Goal: Transaction & Acquisition: Purchase product/service

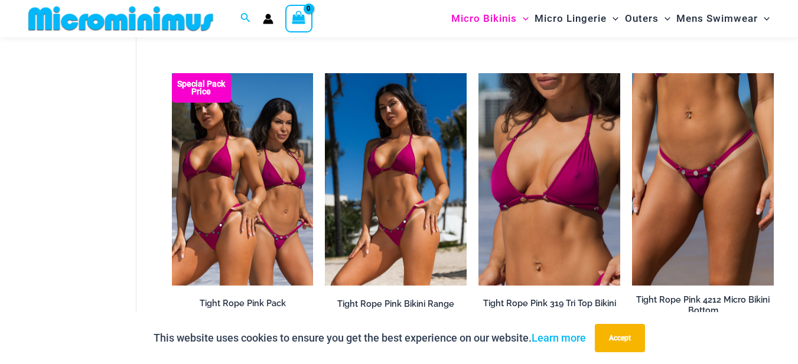
scroll to position [461, 0]
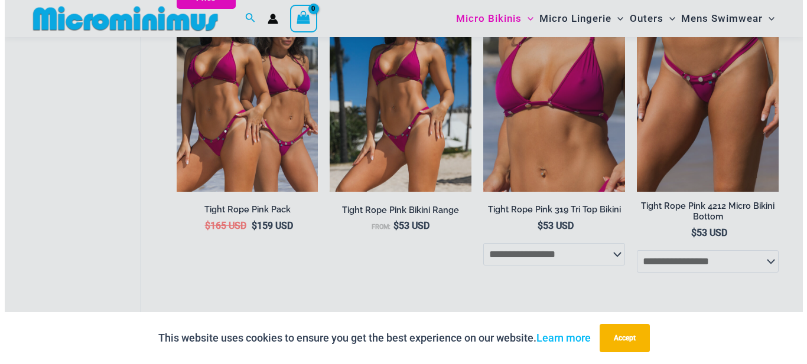
scroll to position [578, 0]
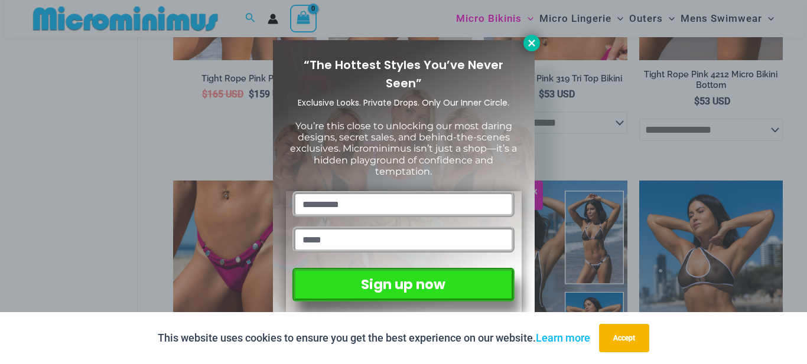
click at [527, 43] on icon at bounding box center [531, 43] width 11 height 11
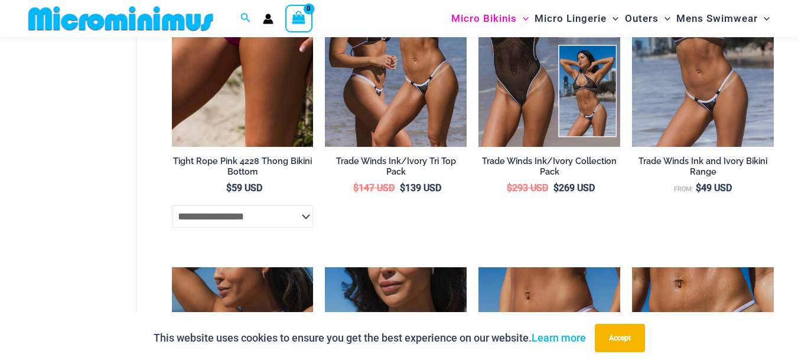
scroll to position [878, 0]
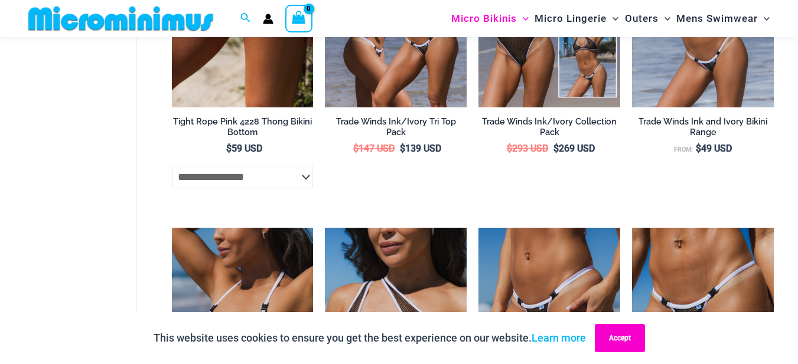
click at [627, 343] on button "Accept" at bounding box center [620, 338] width 50 height 28
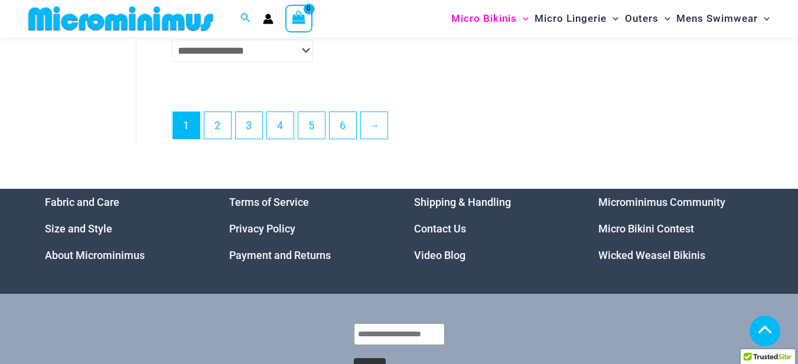
scroll to position [3016, 0]
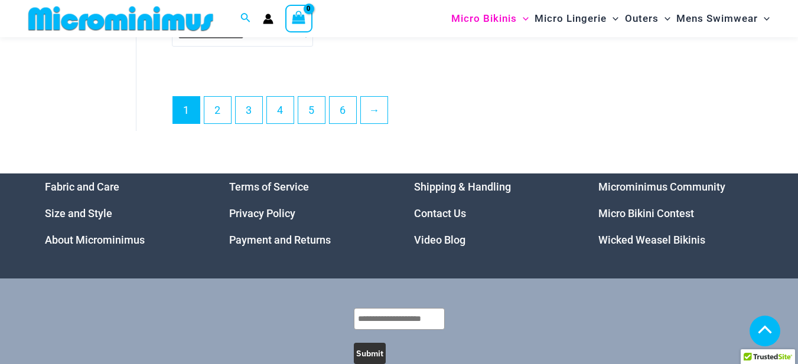
click at [621, 220] on link "Micro Bikini Contest" at bounding box center [646, 213] width 96 height 12
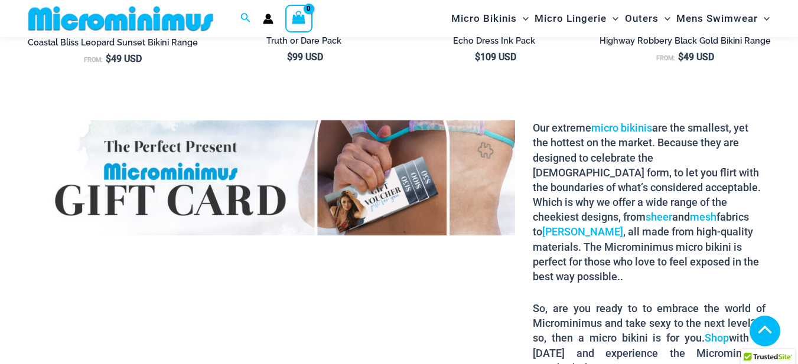
scroll to position [1899, 0]
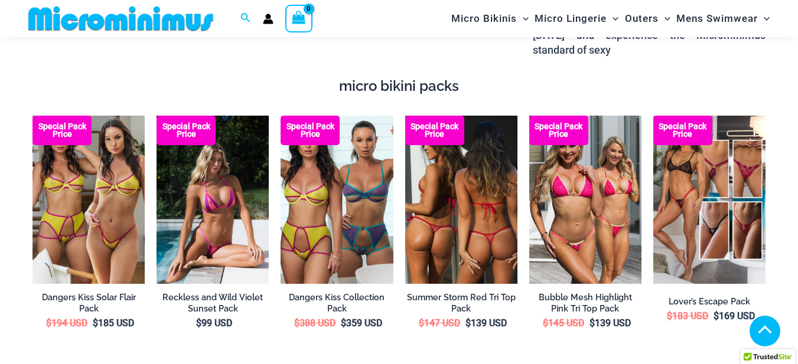
click at [499, 228] on img at bounding box center [461, 200] width 112 height 168
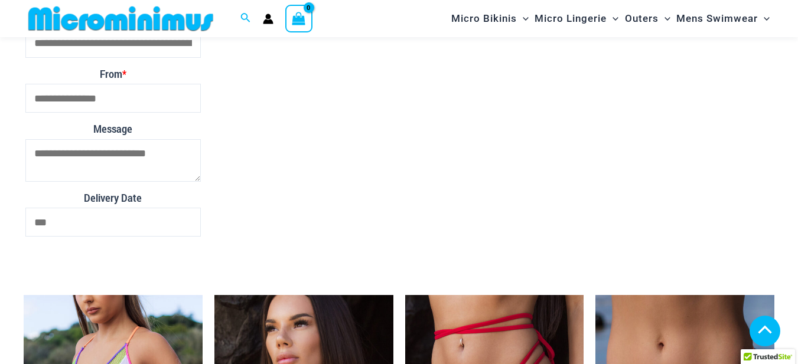
scroll to position [2854, 0]
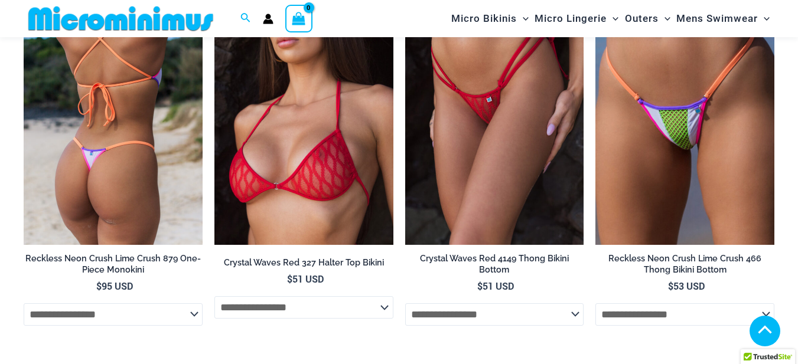
click at [139, 131] on img at bounding box center [113, 111] width 179 height 268
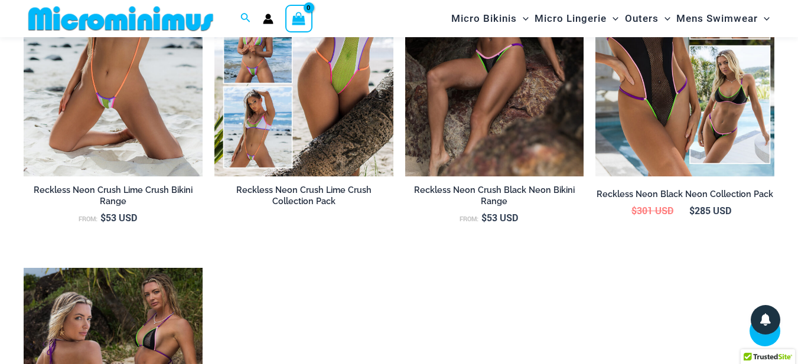
scroll to position [1208, 0]
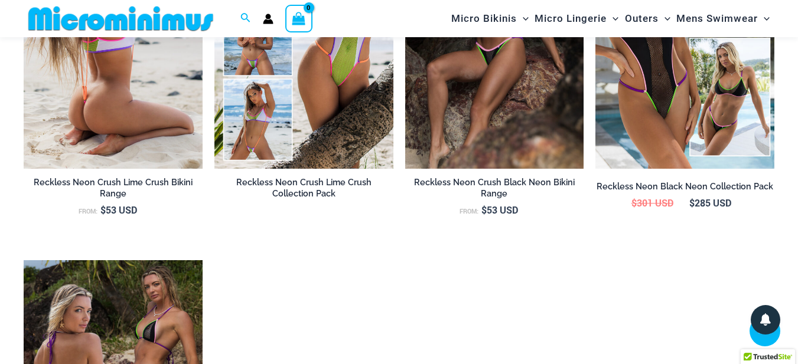
click at [120, 120] on img at bounding box center [113, 35] width 179 height 268
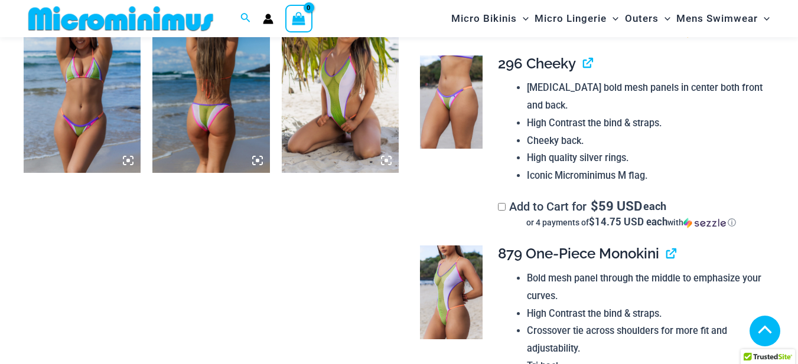
scroll to position [4436, 0]
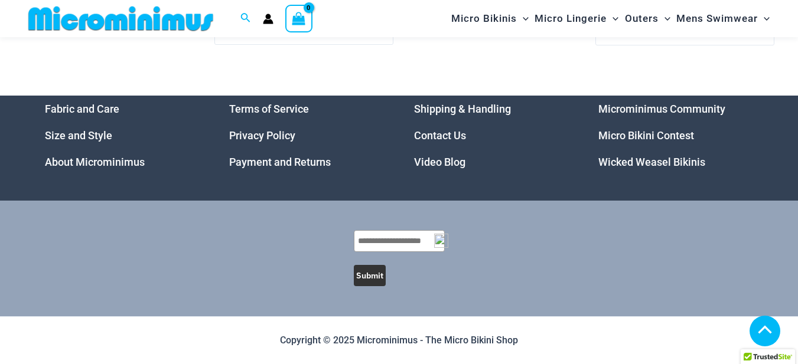
click at [625, 105] on link "Microminimus Community" at bounding box center [661, 109] width 127 height 12
